Goal: Check status: Check status

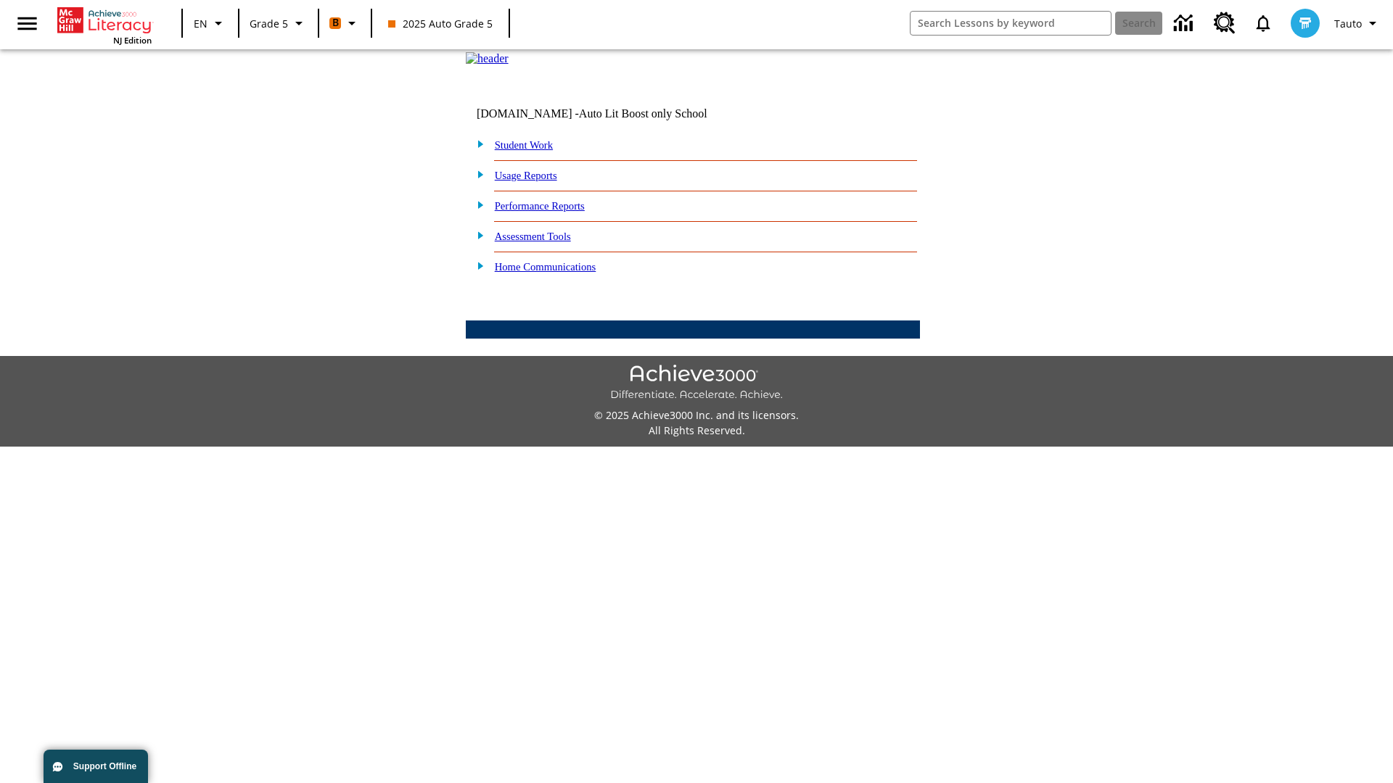
click at [533, 151] on link "Student Work" at bounding box center [524, 145] width 58 height 12
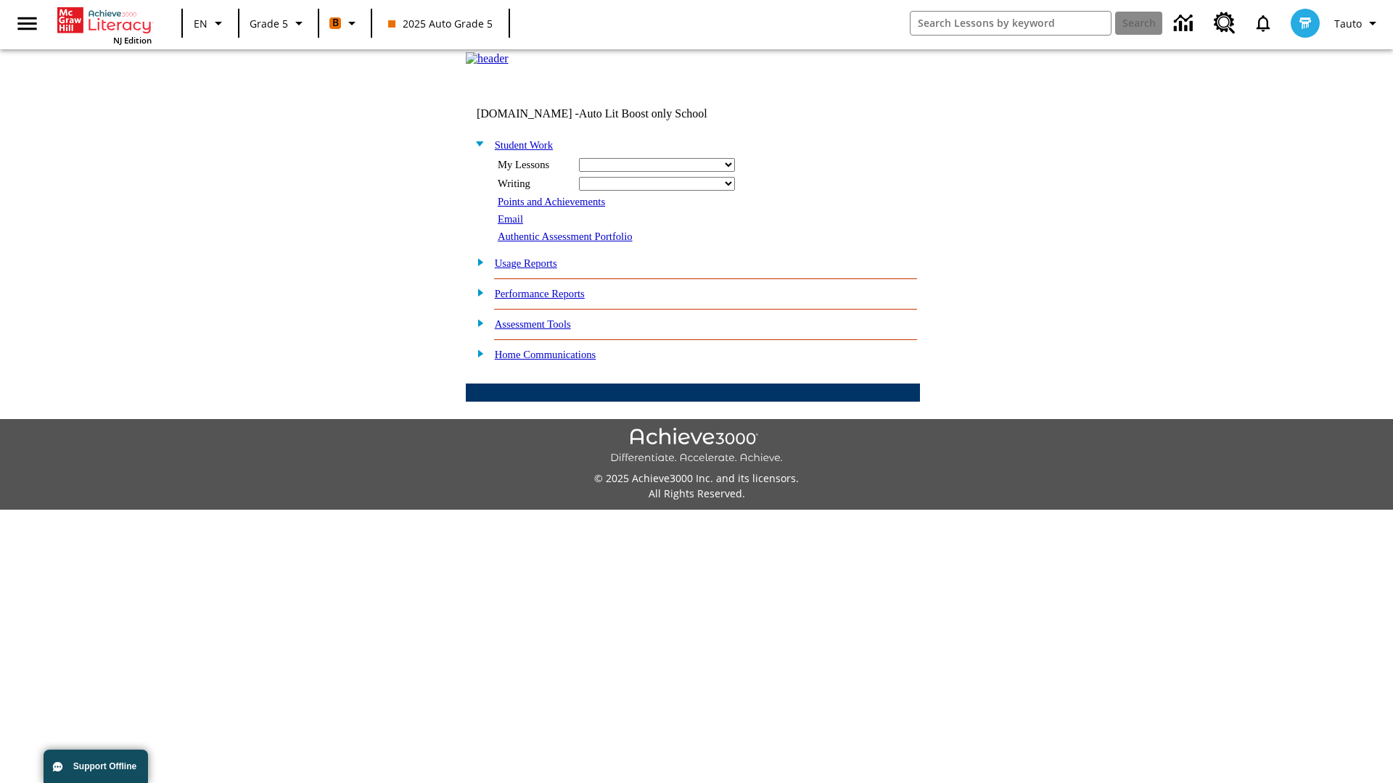
select select "/options/reports/?report_id=12&atype=22&section=2"
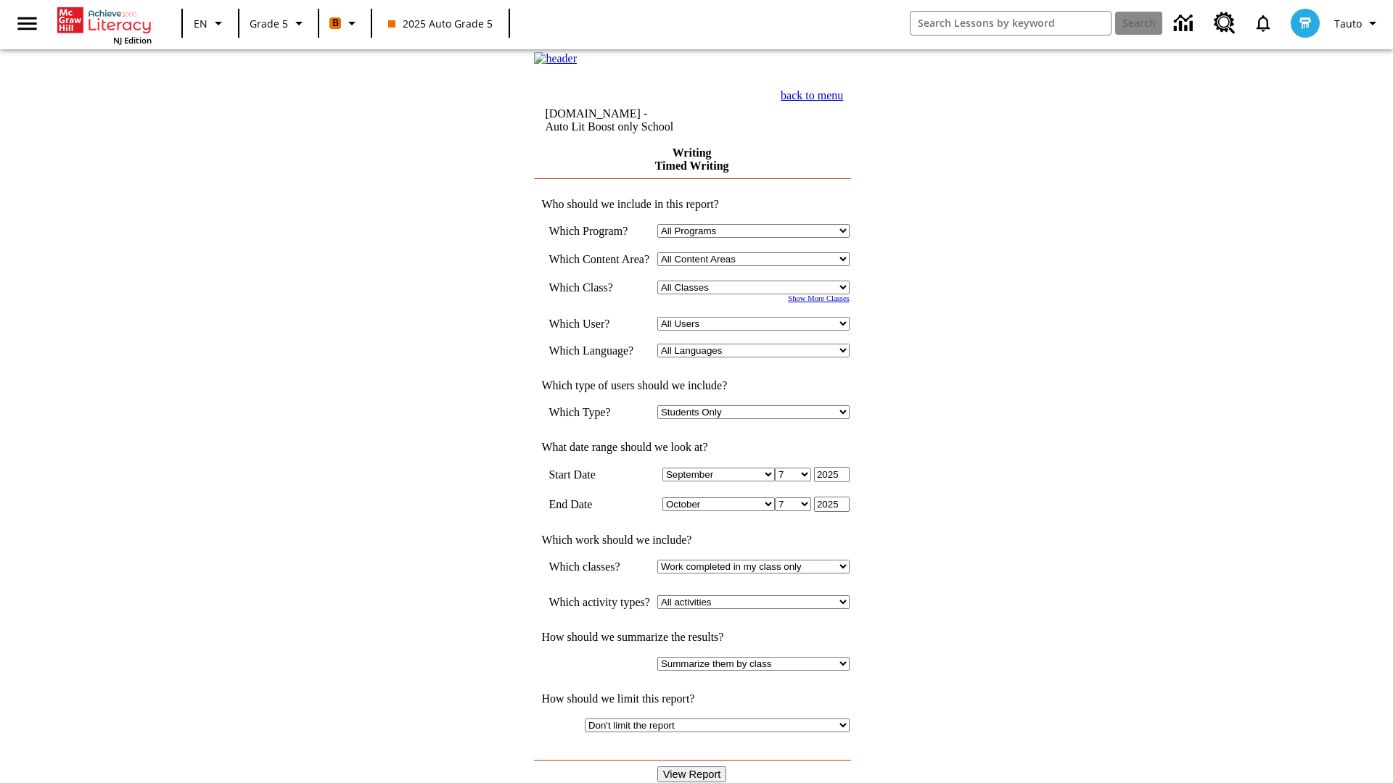
click at [758, 294] on select "Select a Class: All Classes 2025 Auto Grade 5 OL 2025 Auto Grade 6" at bounding box center [753, 288] width 192 height 14
select select "11133131"
click at [758, 331] on select "All Users Cat, Sautoen Cat, Sautoes Cat1, Sautoss Donotlogin, Sautoen Twoschool…" at bounding box center [753, 324] width 192 height 14
select select "21437107"
click at [693, 767] on input "View Report" at bounding box center [692, 775] width 70 height 16
